Goal: Find specific page/section: Find specific page/section

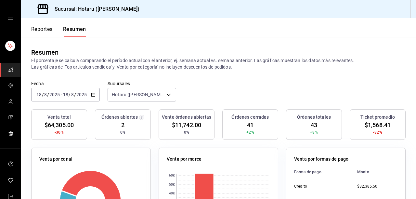
click at [47, 33] on button "Reportes" at bounding box center [41, 31] width 21 height 11
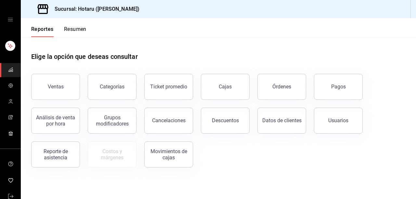
click at [218, 82] on button "Cajas" at bounding box center [225, 87] width 49 height 26
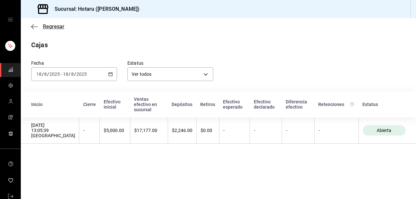
click at [36, 27] on icon "button" at bounding box center [34, 27] width 7 height 6
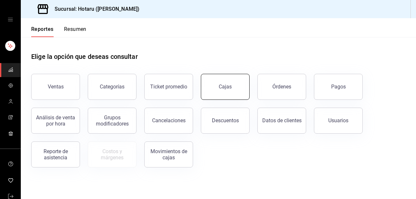
click at [224, 92] on button "Cajas" at bounding box center [225, 87] width 49 height 26
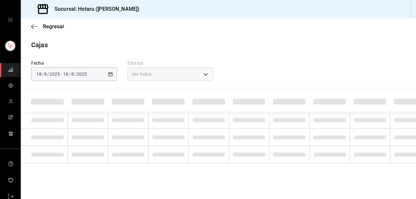
click at [224, 92] on th at bounding box center [209, 101] width 40 height 20
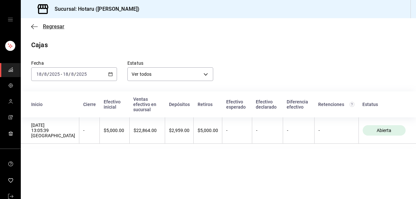
click at [35, 27] on icon "button" at bounding box center [34, 27] width 7 height 6
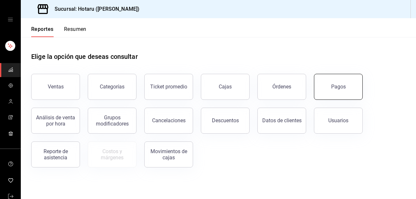
click at [340, 81] on button "Pagos" at bounding box center [338, 87] width 49 height 26
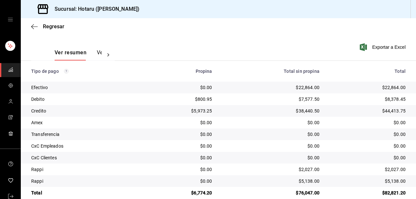
scroll to position [100, 0]
